Goal: Navigation & Orientation: Find specific page/section

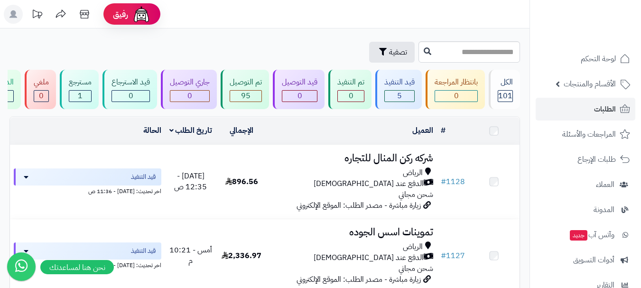
scroll to position [47, 0]
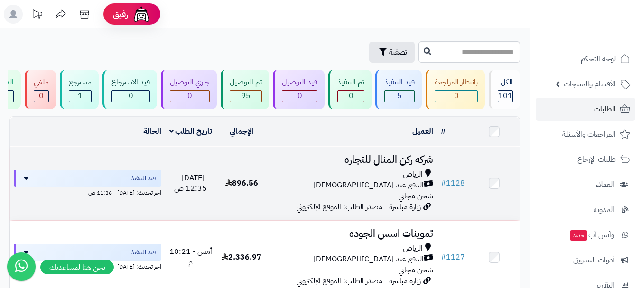
scroll to position [47, 0]
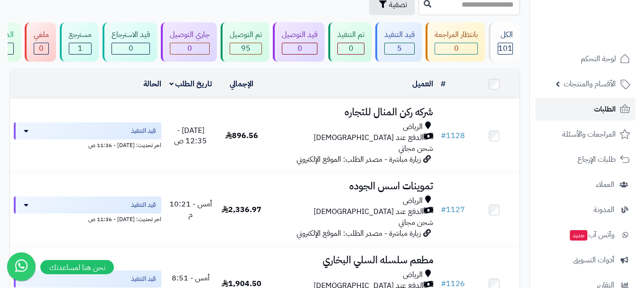
click at [590, 112] on link "الطلبات" at bounding box center [585, 109] width 100 height 23
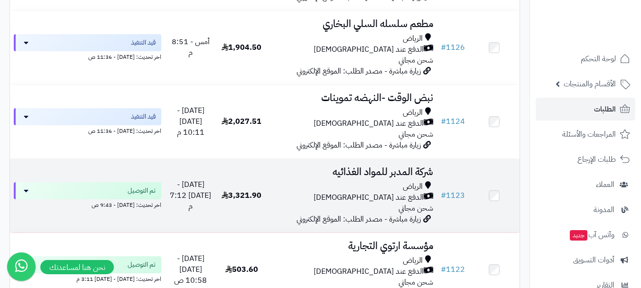
scroll to position [285, 0]
